Goal: Task Accomplishment & Management: Complete application form

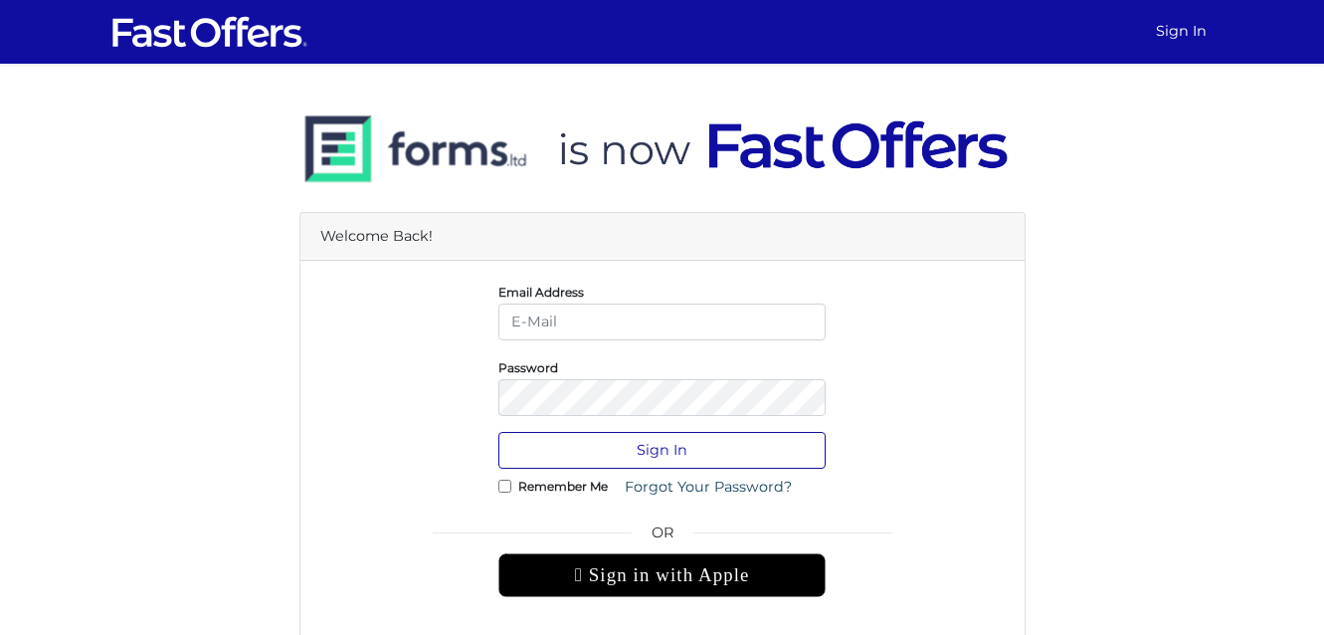
type input "keanne.antwi@outlook.com"
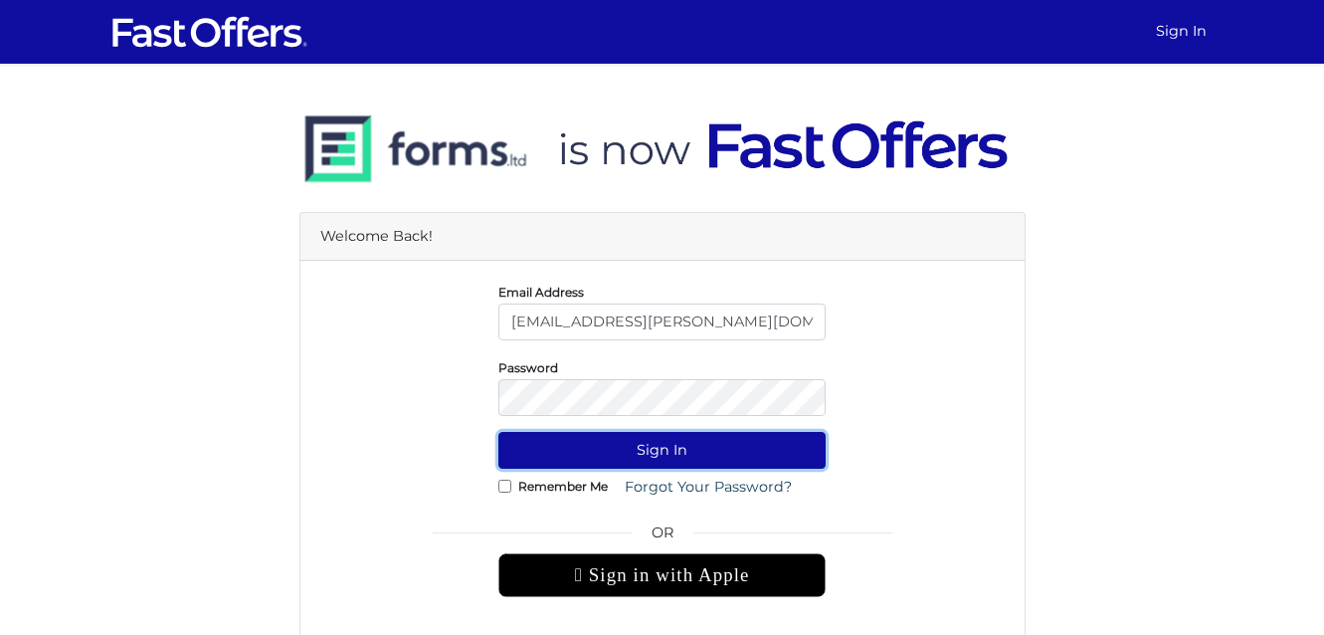
click at [784, 438] on button "Sign In" at bounding box center [661, 450] width 327 height 37
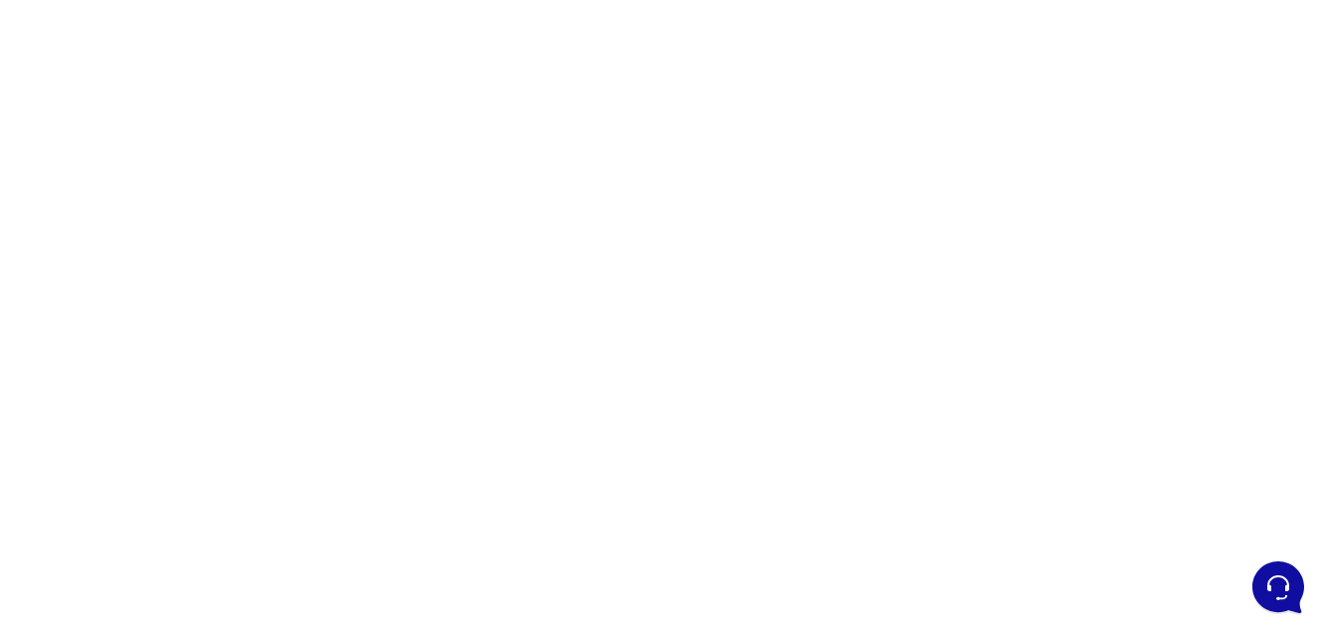
scroll to position [189, 0]
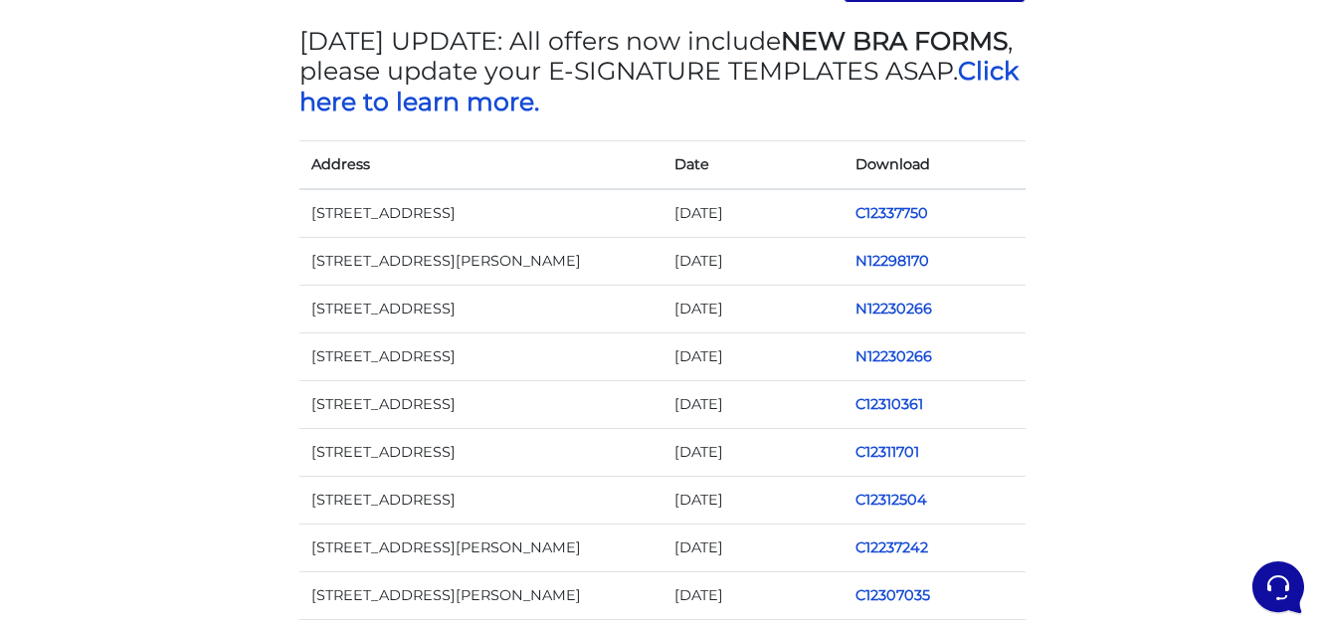
scroll to position [220, 0]
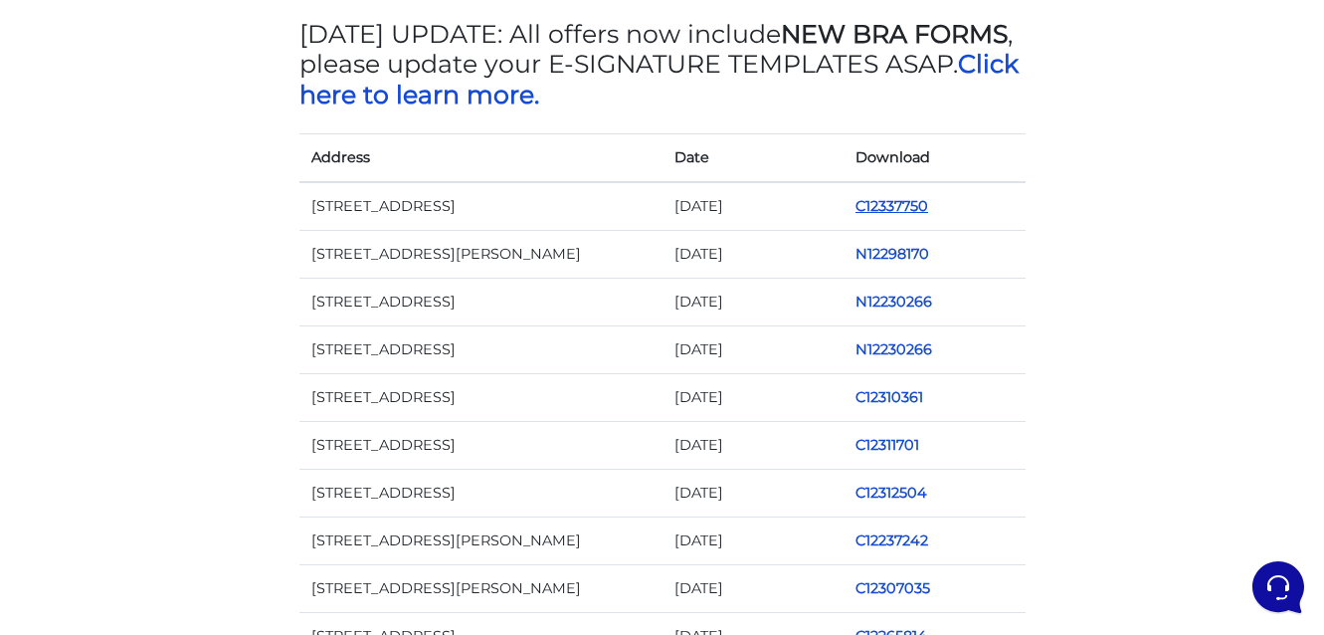
click at [920, 201] on link "C12337750" at bounding box center [891, 206] width 73 height 18
